Goal: Task Accomplishment & Management: Manage account settings

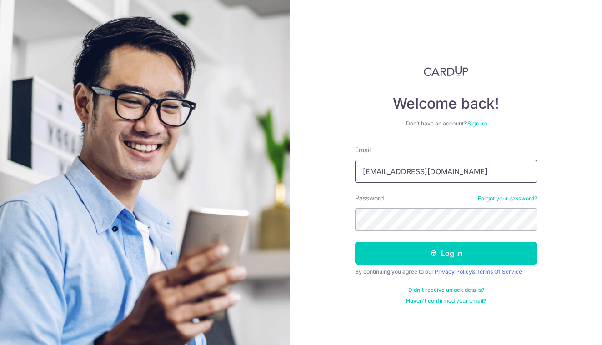
type input "[EMAIL_ADDRESS][DOMAIN_NAME]"
click at [446, 253] on button "Log in" at bounding box center [446, 253] width 182 height 23
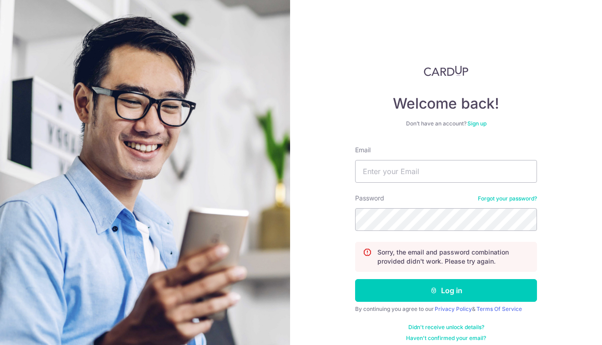
click at [509, 248] on p "Sorry, the email and password combination provided didn't work. Please try agai…" at bounding box center [454, 257] width 152 height 18
click at [489, 202] on link "Forgot your password?" at bounding box center [507, 198] width 59 height 7
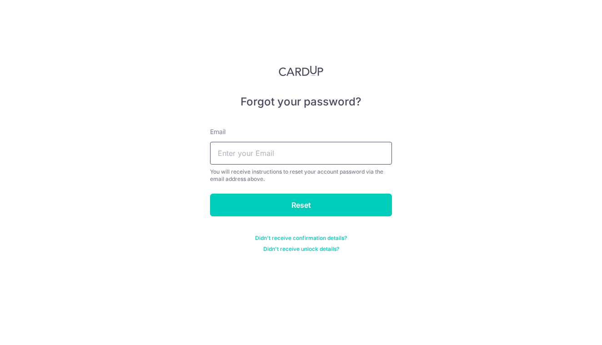
click at [352, 161] on input "text" at bounding box center [301, 153] width 182 height 23
type input "[EMAIL_ADDRESS][DOMAIN_NAME]"
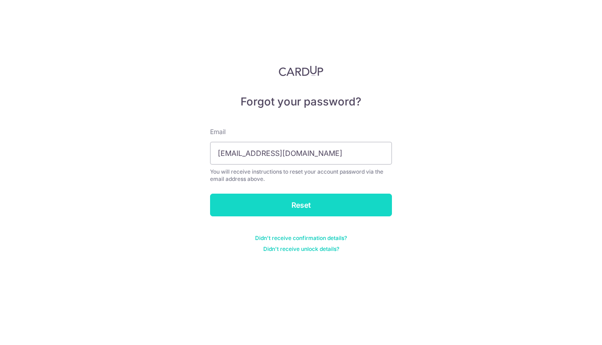
drag, startPoint x: 306, startPoint y: 195, endPoint x: 299, endPoint y: 209, distance: 15.5
click at [299, 209] on input "Reset" at bounding box center [301, 205] width 182 height 23
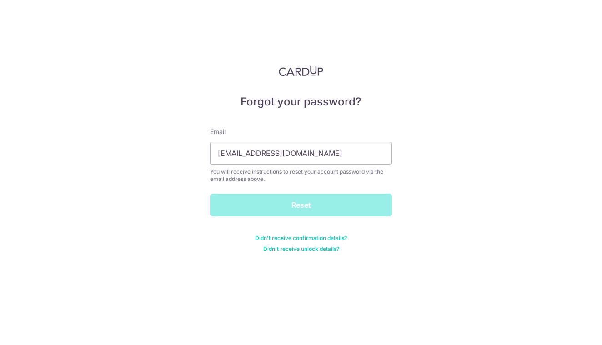
click at [299, 209] on div "Reset" at bounding box center [301, 205] width 193 height 23
